Goal: Find specific page/section: Find specific page/section

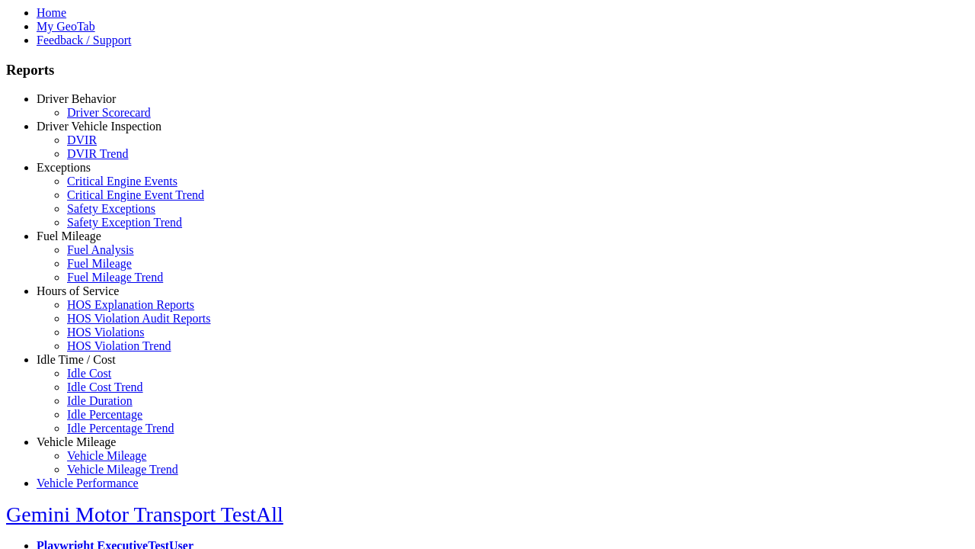
click at [88, 242] on link "Fuel Mileage" at bounding box center [69, 235] width 65 height 13
click at [99, 283] on link "Fuel Mileage Trend" at bounding box center [115, 276] width 96 height 13
select select "**********"
type input "**********"
